Goal: Complete application form

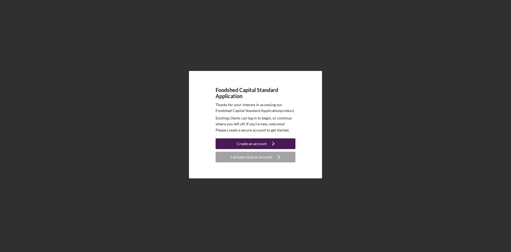
click at [250, 144] on div "Create an account" at bounding box center [252, 143] width 30 height 11
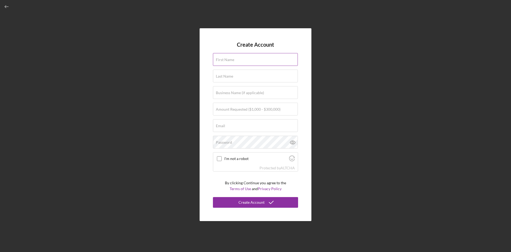
click at [224, 58] on label "First Name" at bounding box center [225, 59] width 18 height 4
click at [224, 58] on input "First Name" at bounding box center [255, 59] width 85 height 13
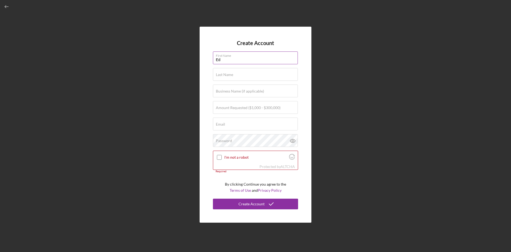
type input "Ed"
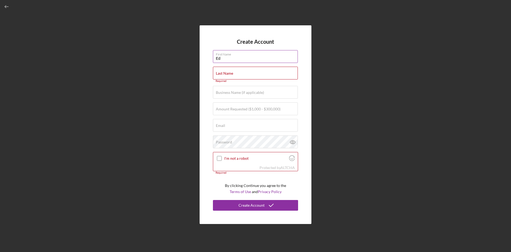
click at [229, 60] on input "Ed" at bounding box center [255, 56] width 85 height 13
type input "[PERSON_NAME]"
type input "[PERSON_NAME] Farms"
type input "[EMAIL_ADDRESS][DOMAIN_NAME]"
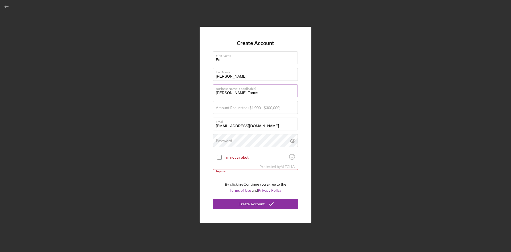
click at [243, 94] on input "[PERSON_NAME] Farms" at bounding box center [255, 90] width 85 height 13
type input "[PERSON_NAME] Farms Holdings, LLC"
click at [220, 157] on input "I'm not a robot" at bounding box center [219, 157] width 5 height 5
checkbox input "true"
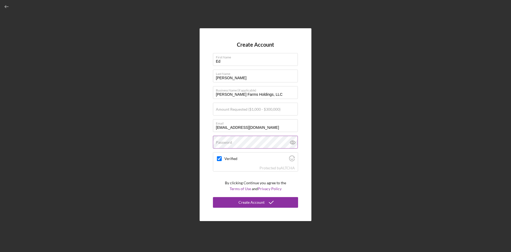
drag, startPoint x: 223, startPoint y: 142, endPoint x: 231, endPoint y: 142, distance: 7.7
click at [225, 142] on label "Password" at bounding box center [224, 142] width 16 height 4
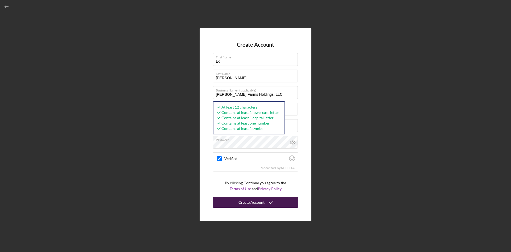
click at [242, 203] on div "Create Account" at bounding box center [251, 202] width 26 height 11
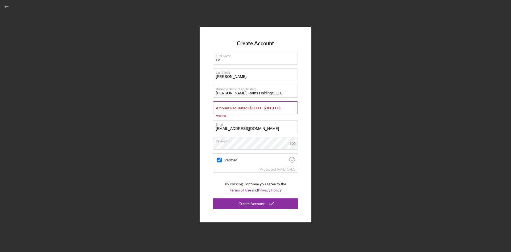
click at [238, 109] on label "Amount Requested ($1,000 - $300,000)" at bounding box center [248, 108] width 65 height 4
click at [238, 109] on input "Amount Requested ($1,000 - $300,000)" at bounding box center [255, 107] width 85 height 13
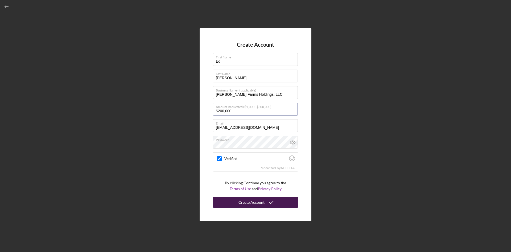
type input "$200,000"
click at [246, 200] on div "Create Account" at bounding box center [251, 202] width 26 height 11
click at [4, 7] on icon "button" at bounding box center [7, 7] width 12 height 12
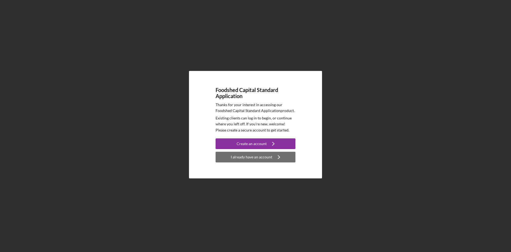
click at [230, 157] on button "I already have an account Icon/Navigate" at bounding box center [256, 156] width 80 height 11
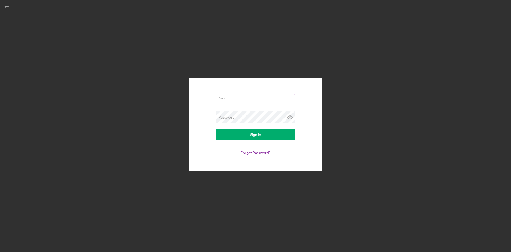
click at [227, 104] on input "Email" at bounding box center [256, 100] width 80 height 13
type input "[EMAIL_ADDRESS][DOMAIN_NAME]"
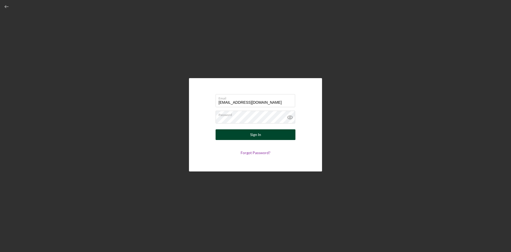
click at [249, 135] on button "Sign In" at bounding box center [256, 134] width 80 height 11
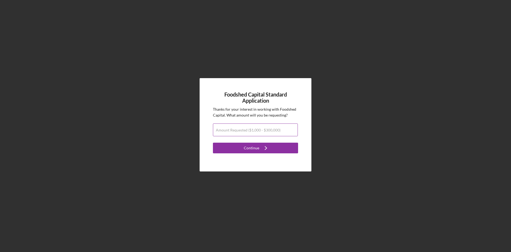
click at [242, 128] on div "Amount Requested ($1,000 - $300,000)" at bounding box center [255, 129] width 85 height 13
click at [224, 135] on input "Amount Requested ($1,000 - $300,000)" at bounding box center [255, 129] width 85 height 13
type input "$200,000"
click at [247, 148] on div "Continue" at bounding box center [251, 147] width 15 height 11
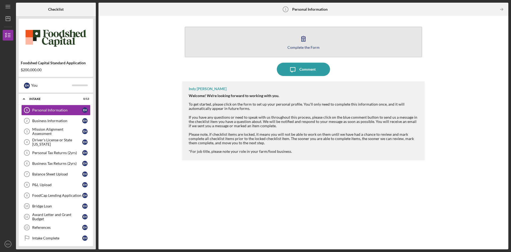
click at [299, 45] on button "Complete the Form Form" at bounding box center [303, 42] width 237 height 31
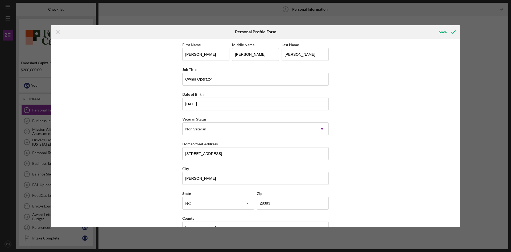
click at [299, 45] on div "Last Name" at bounding box center [305, 44] width 47 height 7
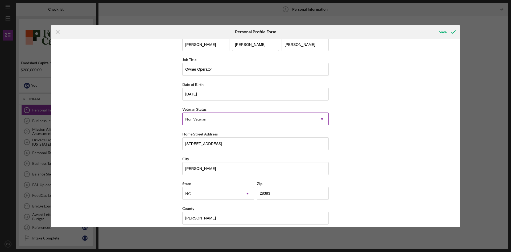
scroll to position [15, 0]
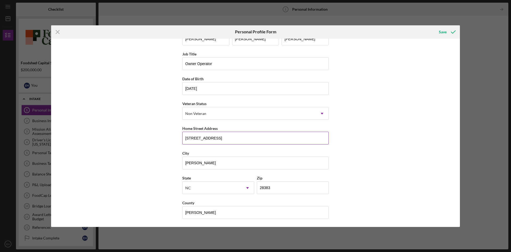
click at [229, 137] on input "[STREET_ADDRESS]" at bounding box center [255, 137] width 146 height 13
type input "5"
type input "374 Orbit Dr"
type input "Ed"
type input "Pembroke"
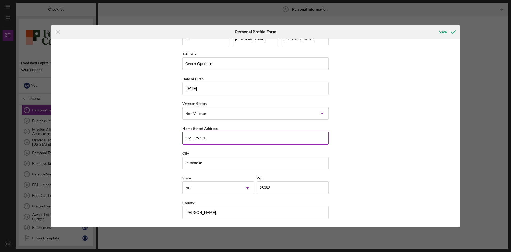
type input "NC"
type input "28372"
type input "[GEOGRAPHIC_DATA]"
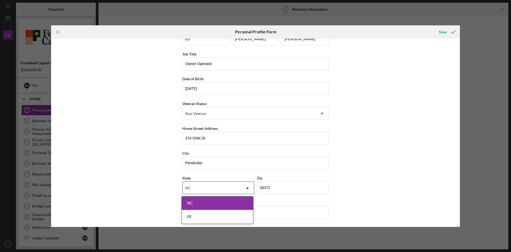
click at [187, 201] on div "NC" at bounding box center [217, 203] width 71 height 14
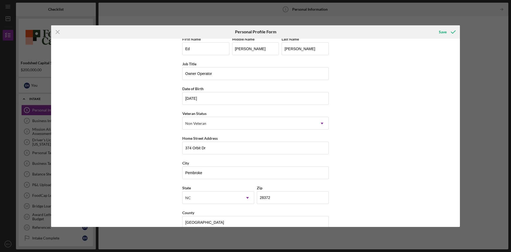
scroll to position [0, 0]
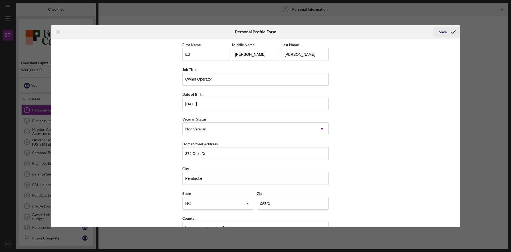
click at [445, 33] on div "Save" at bounding box center [443, 32] width 8 height 11
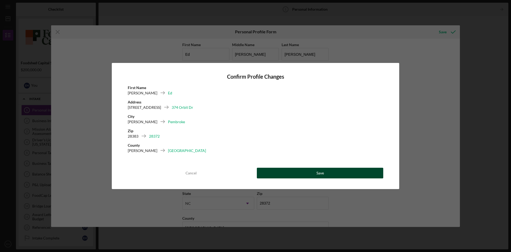
click at [312, 172] on button "Save" at bounding box center [320, 172] width 126 height 11
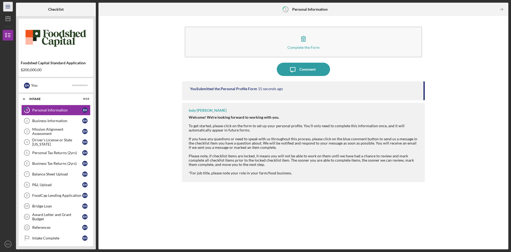
click at [6, 7] on icon "Icon/Menu" at bounding box center [8, 7] width 12 height 12
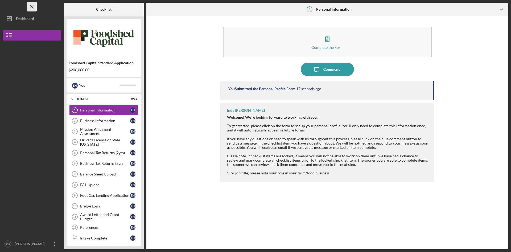
click at [30, 5] on icon "Icon/Menu Close" at bounding box center [32, 7] width 12 height 12
